Goal: Information Seeking & Learning: Find specific fact

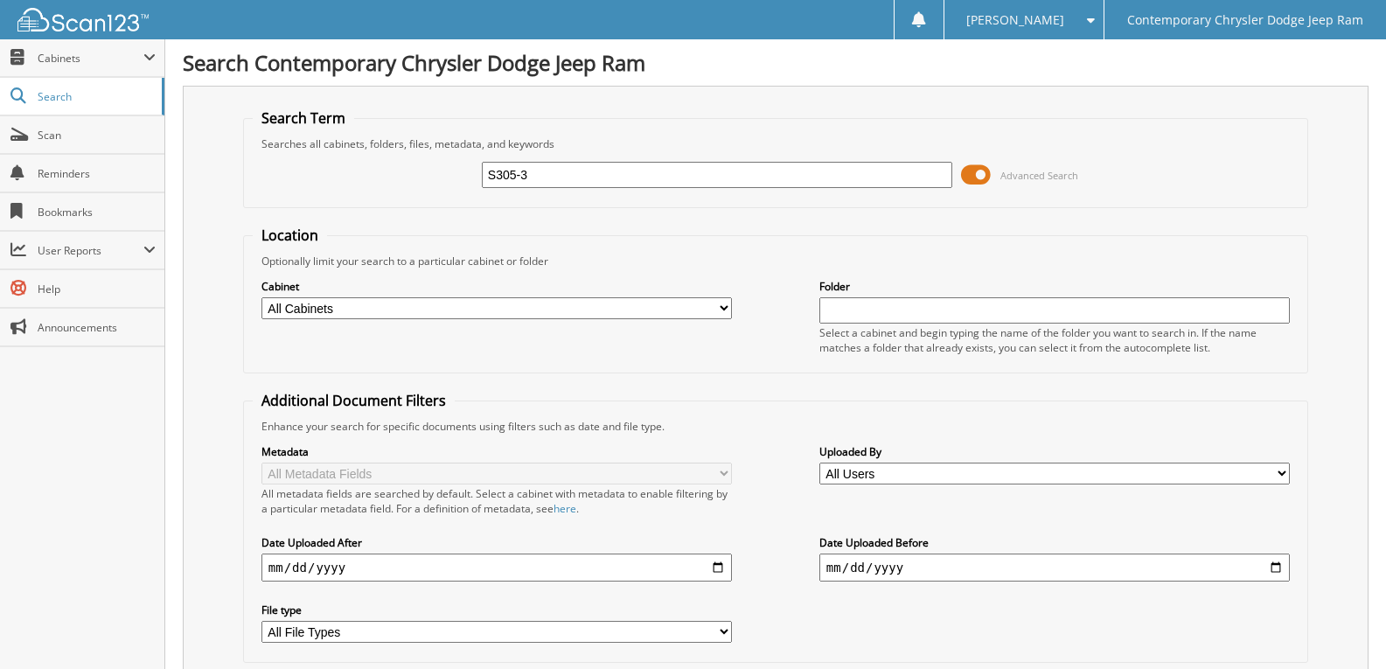
type input "S305-3"
drag, startPoint x: 562, startPoint y: 170, endPoint x: 89, endPoint y: 0, distance: 502.6
click at [442, 171] on div "S305-3 Advanced Search" at bounding box center [776, 174] width 1046 height 47
type input "BERG"
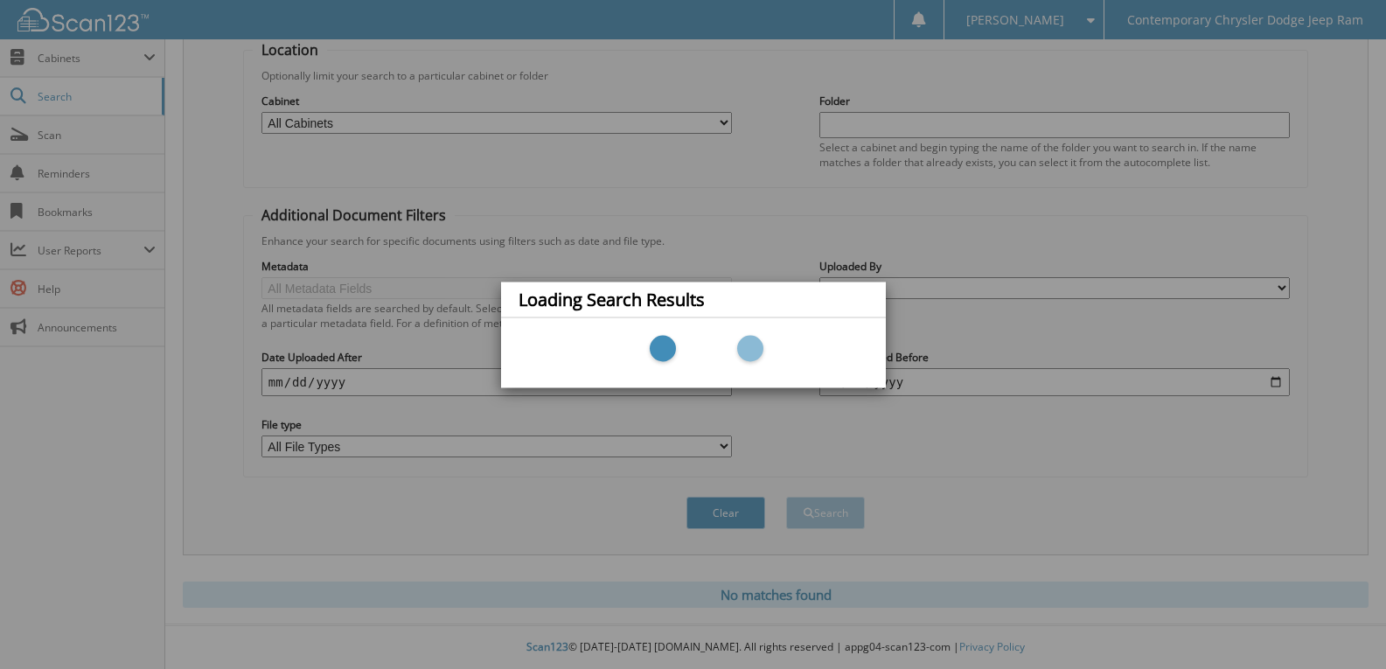
scroll to position [186, 0]
